Goal: Find specific page/section: Find specific page/section

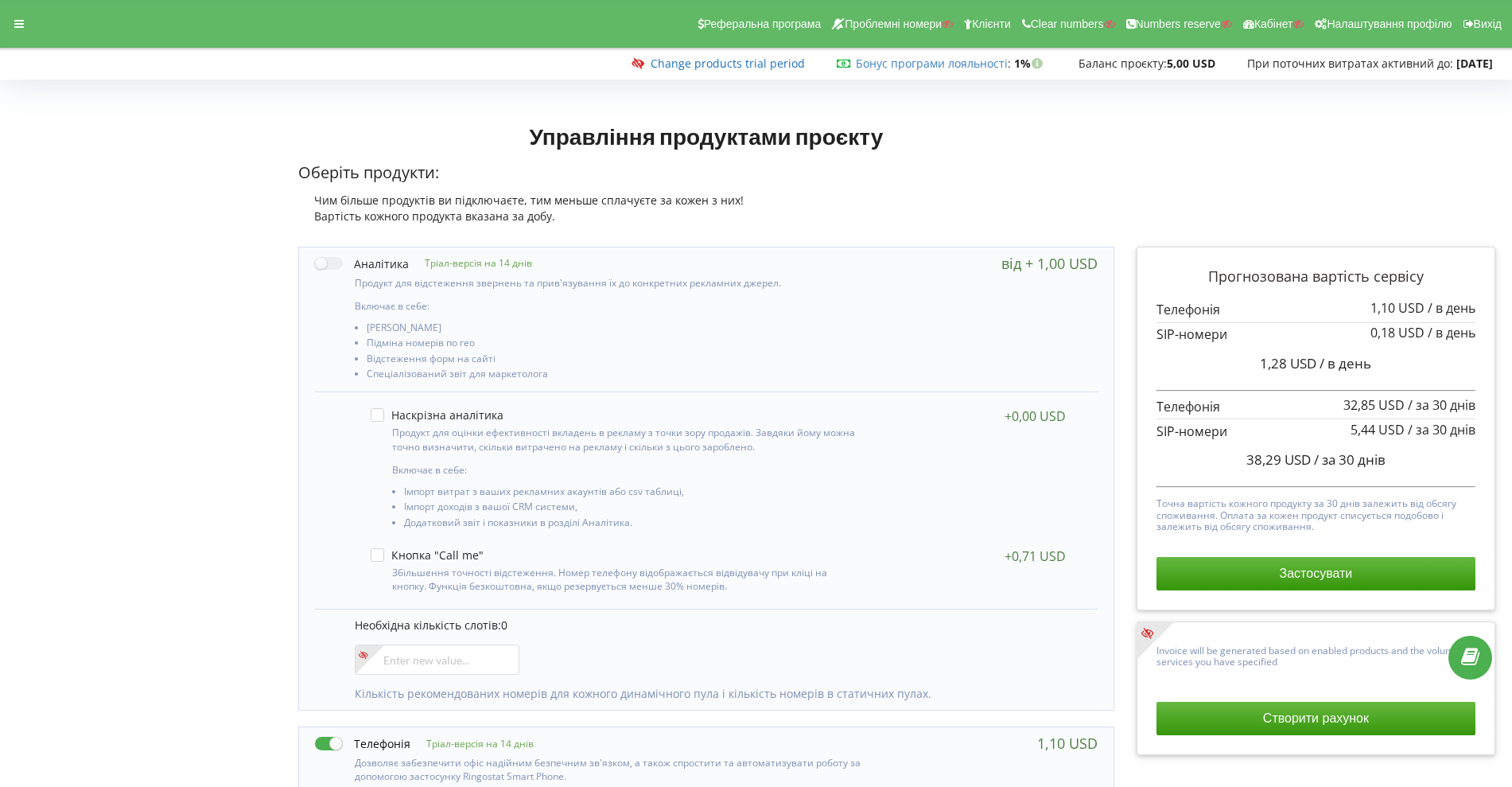
click at [708, 57] on link "Change products trial period" at bounding box center [728, 63] width 155 height 15
click at [19, 22] on icon at bounding box center [19, 24] width 9 height 11
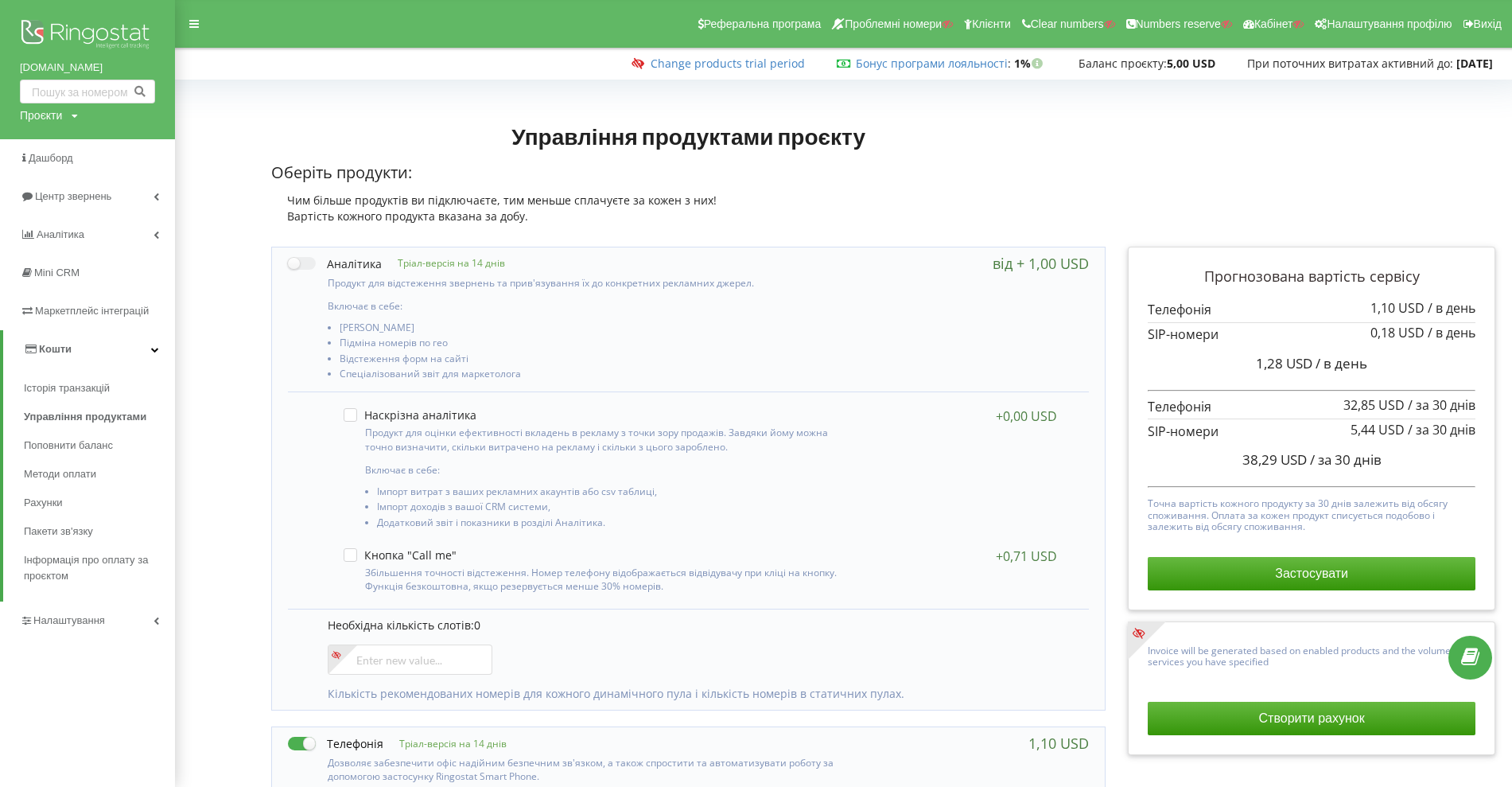
click at [75, 108] on div "Проєкти Пошук" at bounding box center [48, 115] width 58 height 16
click at [56, 107] on div "Проєкти" at bounding box center [41, 115] width 43 height 16
click at [57, 144] on input "text" at bounding box center [69, 148] width 80 height 23
paste input "[DOMAIN_NAME]"
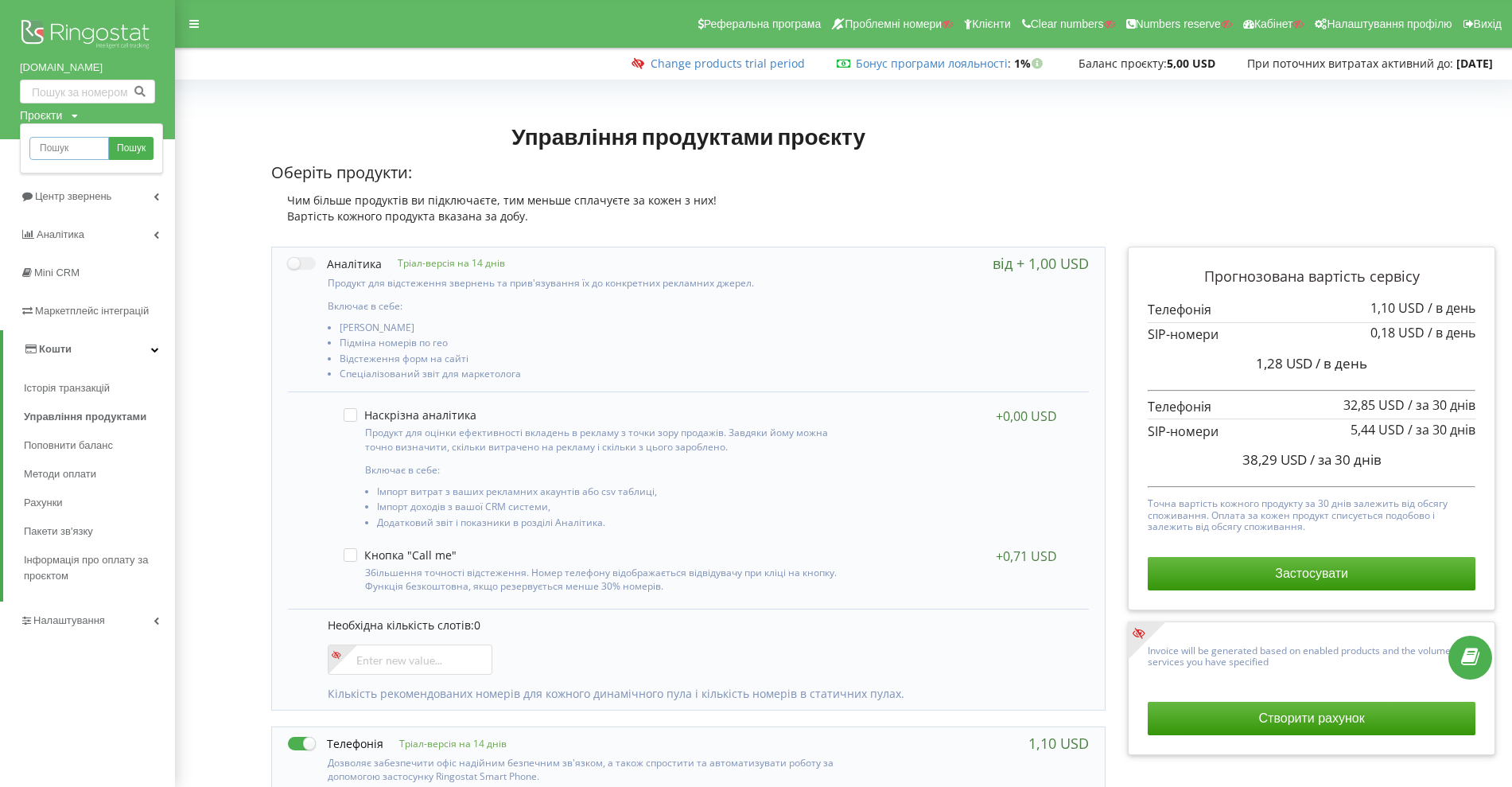
type input "[DOMAIN_NAME]"
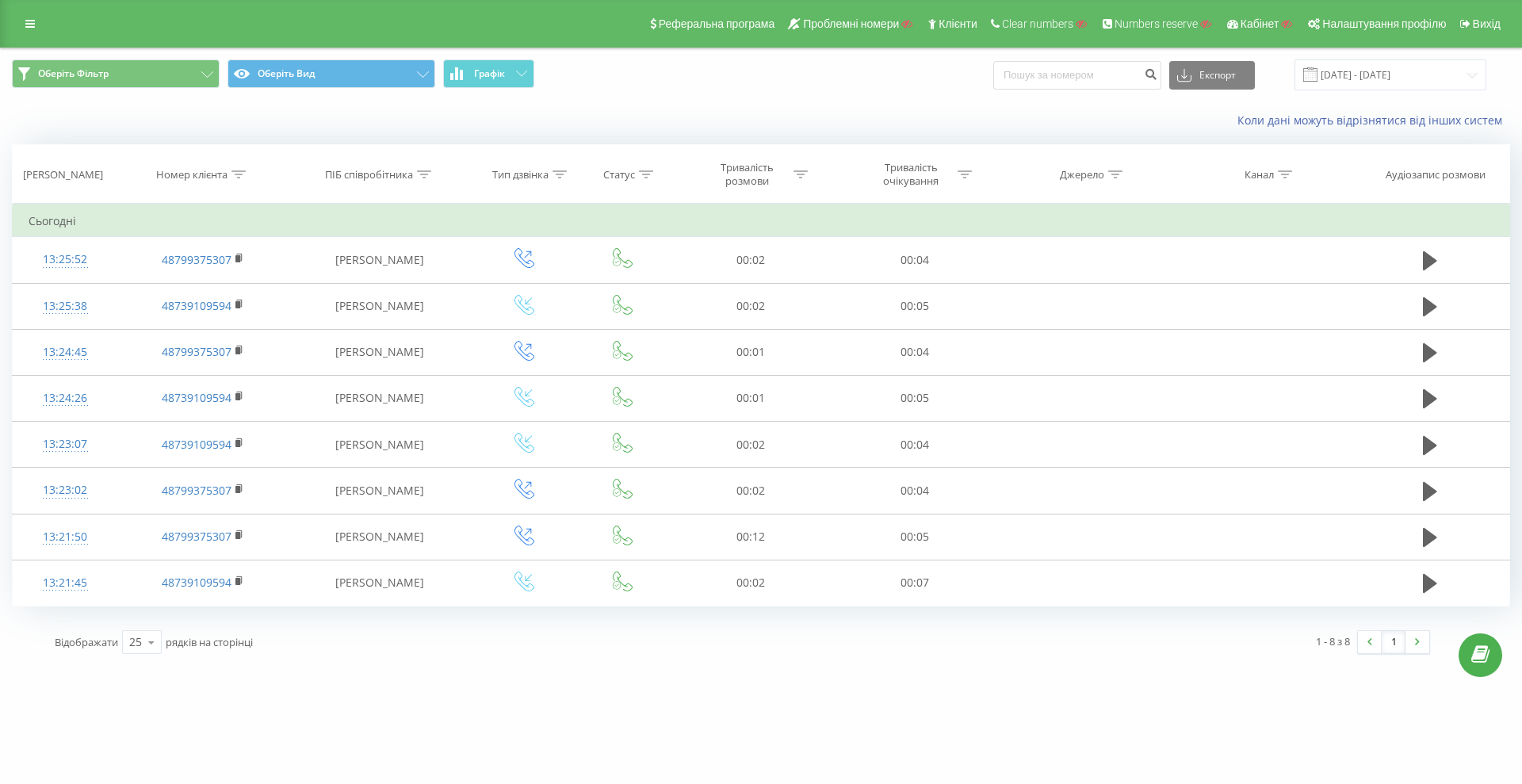
click at [1072, 620] on div "1 - 8 з 8 1" at bounding box center [1092, 642] width 699 height 46
click at [29, 32] on link at bounding box center [30, 24] width 29 height 22
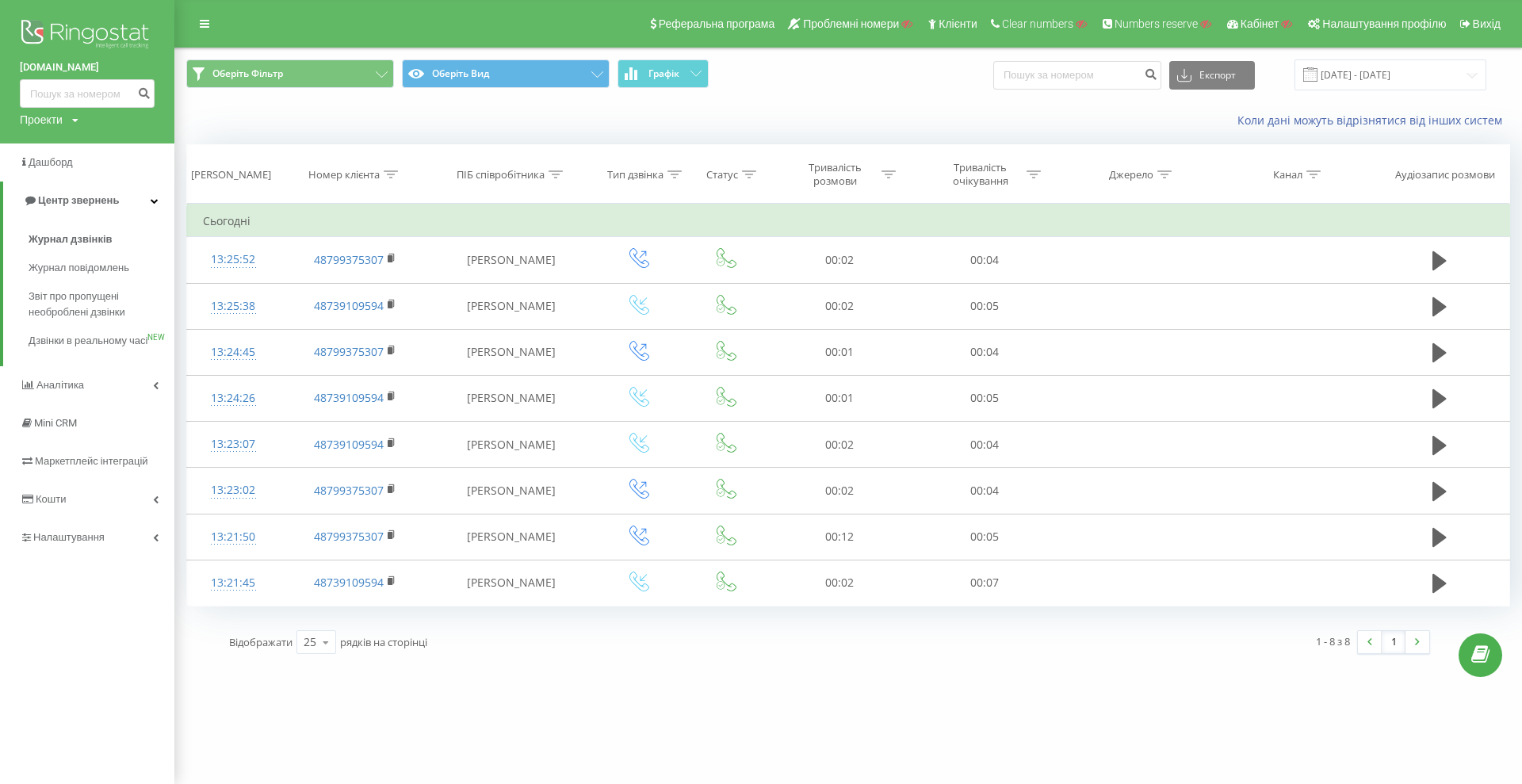
click at [42, 116] on div "Проекти" at bounding box center [41, 119] width 42 height 16
click at [50, 144] on input "text" at bounding box center [65, 143] width 79 height 23
paste input "[DOMAIN_NAME]"
type input "[DOMAIN_NAME]"
